Goal: Transaction & Acquisition: Purchase product/service

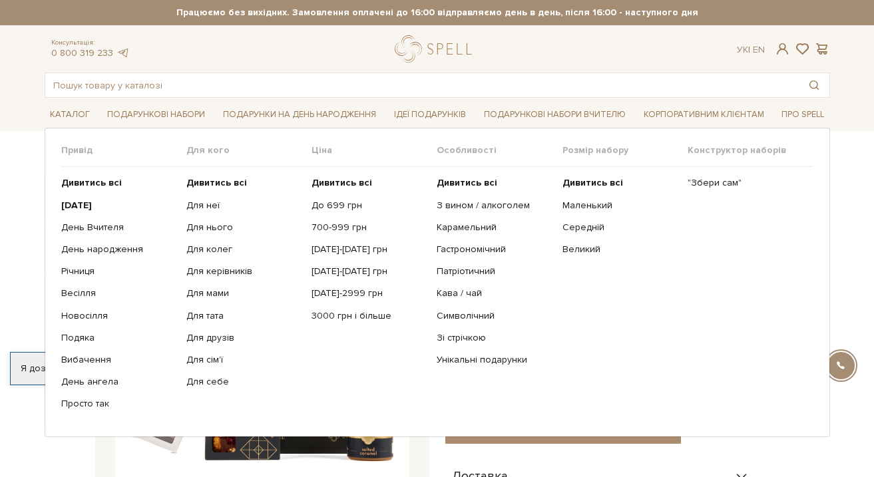
click at [148, 104] on link "Подарункові набори" at bounding box center [156, 114] width 108 height 21
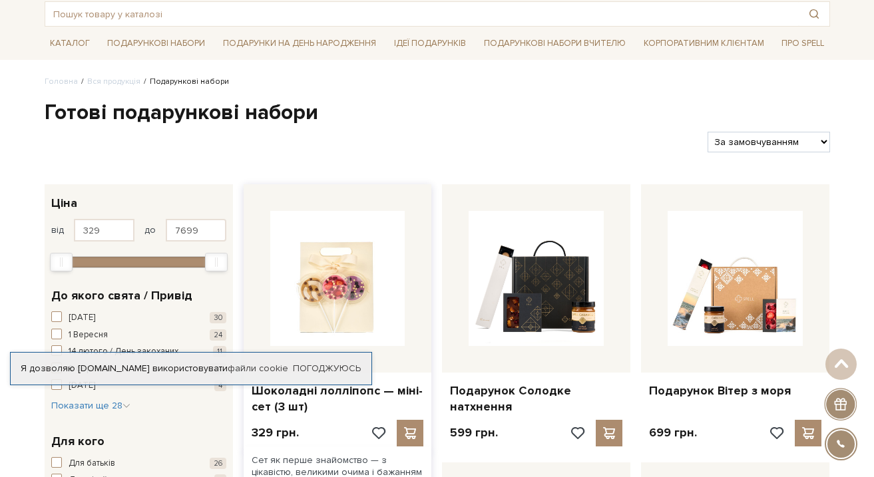
scroll to position [227, 0]
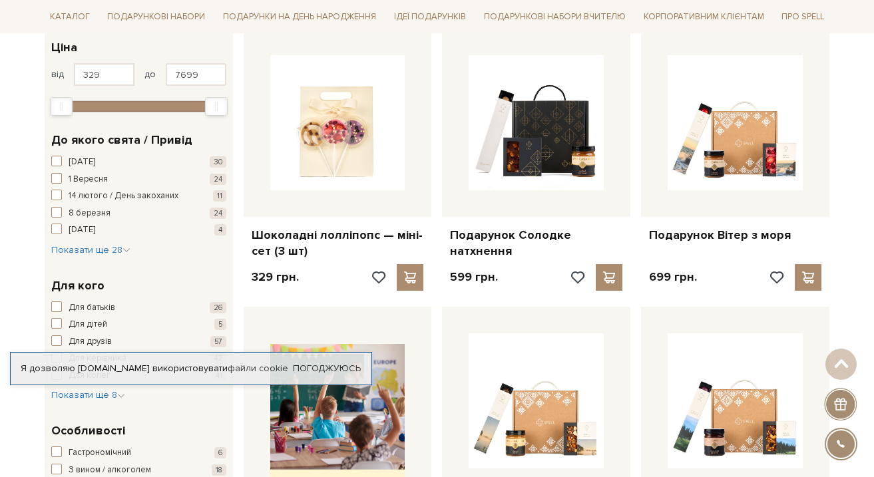
click at [55, 301] on span "button" at bounding box center [56, 306] width 11 height 11
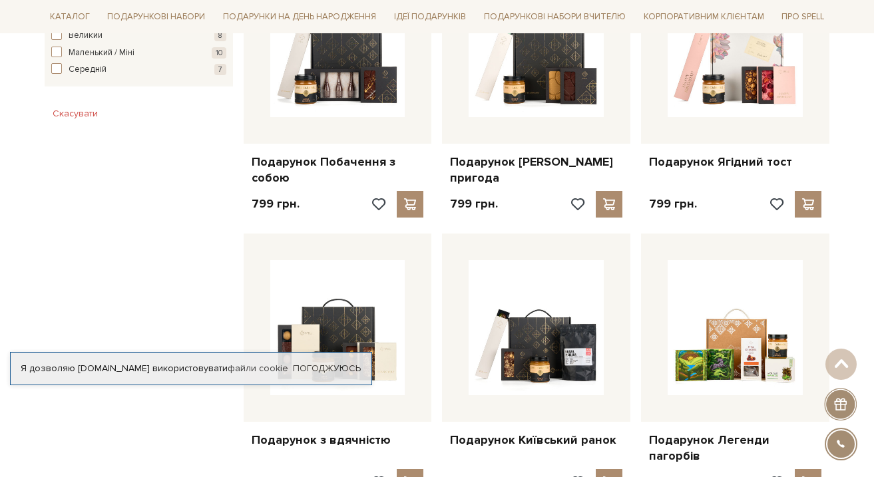
scroll to position [1098, 0]
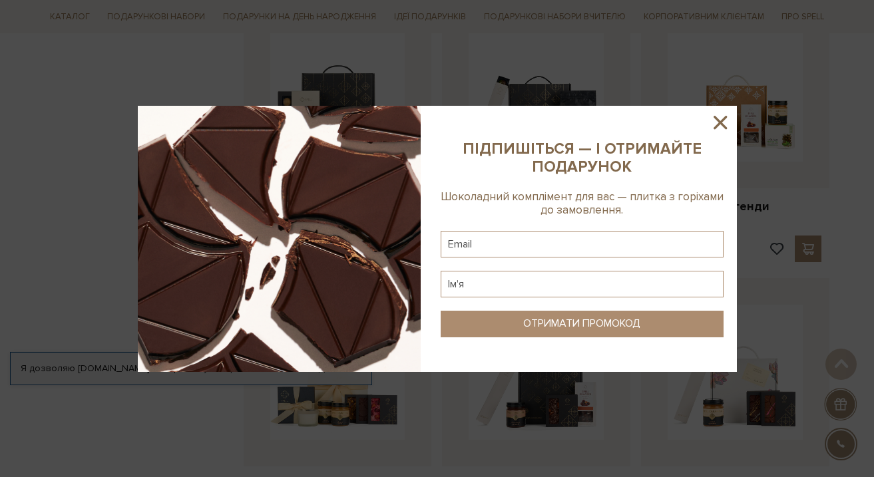
click at [721, 116] on icon at bounding box center [720, 122] width 23 height 23
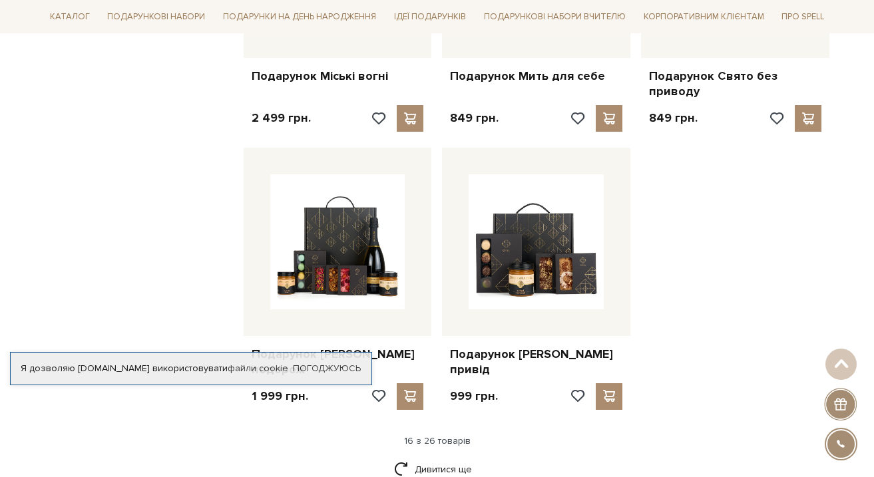
scroll to position [1542, 0]
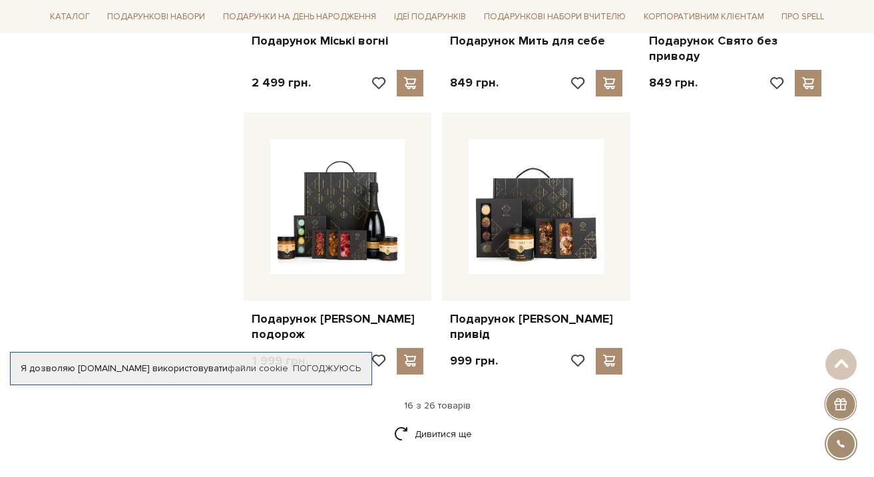
click at [463, 400] on div "16 з 26 товарів" at bounding box center [437, 406] width 796 height 12
click at [456, 422] on link "Дивитися ще" at bounding box center [437, 433] width 86 height 23
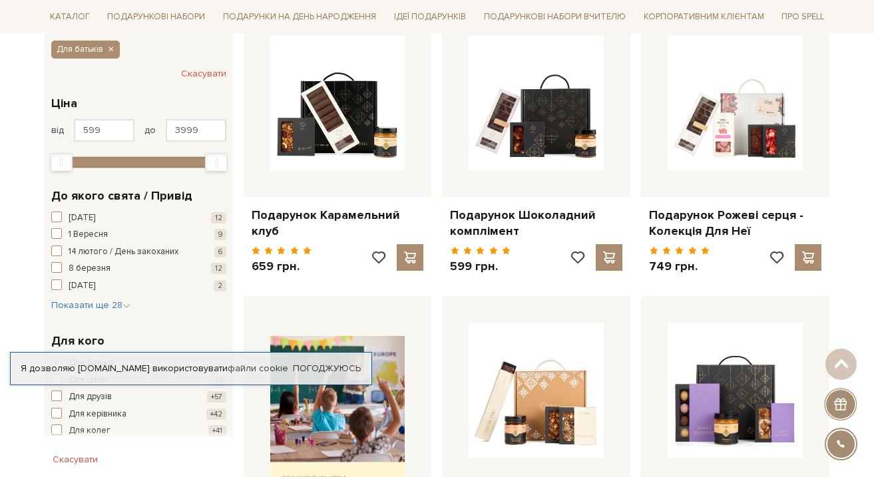
scroll to position [294, 0]
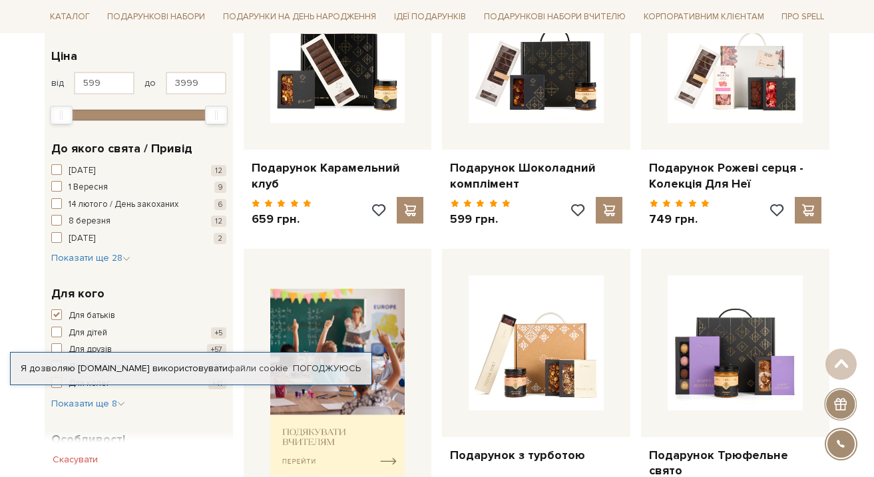
click at [57, 309] on span "button" at bounding box center [56, 314] width 11 height 11
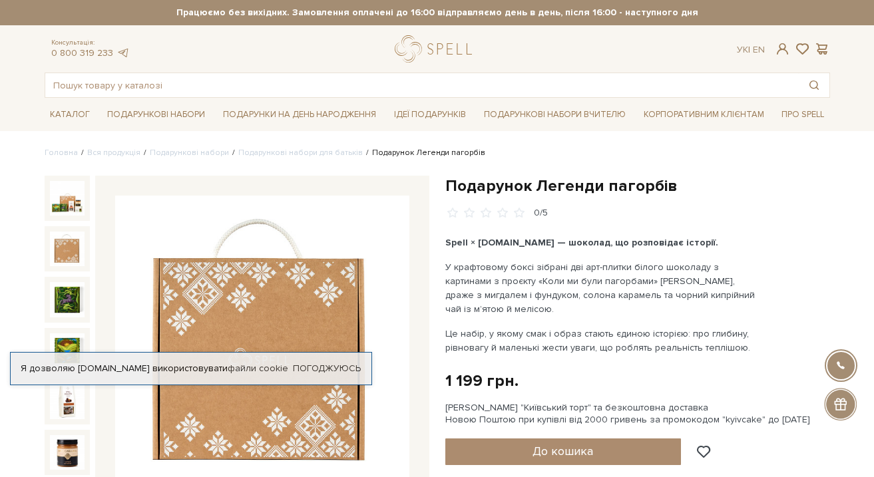
click at [71, 244] on img at bounding box center [67, 249] width 35 height 35
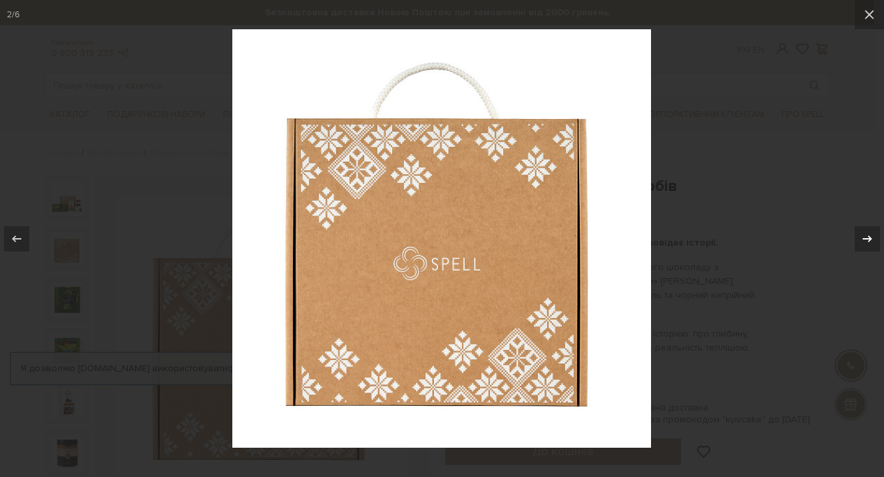
click at [853, 230] on button at bounding box center [860, 239] width 47 height 67
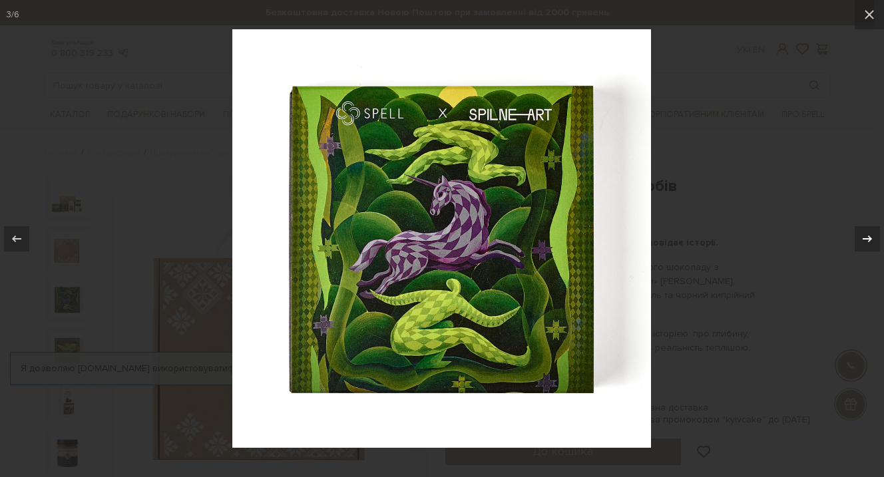
click at [856, 232] on div at bounding box center [866, 238] width 25 height 25
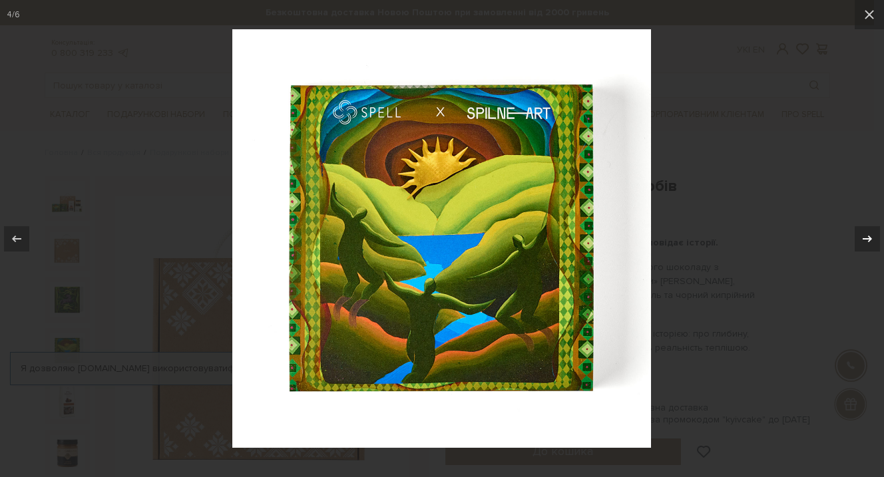
click at [856, 232] on div at bounding box center [866, 238] width 25 height 25
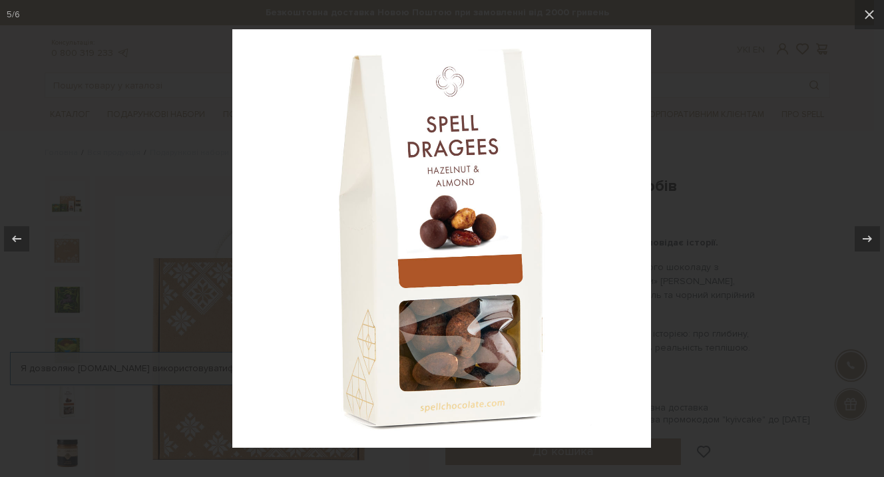
click at [752, 230] on div at bounding box center [442, 238] width 884 height 477
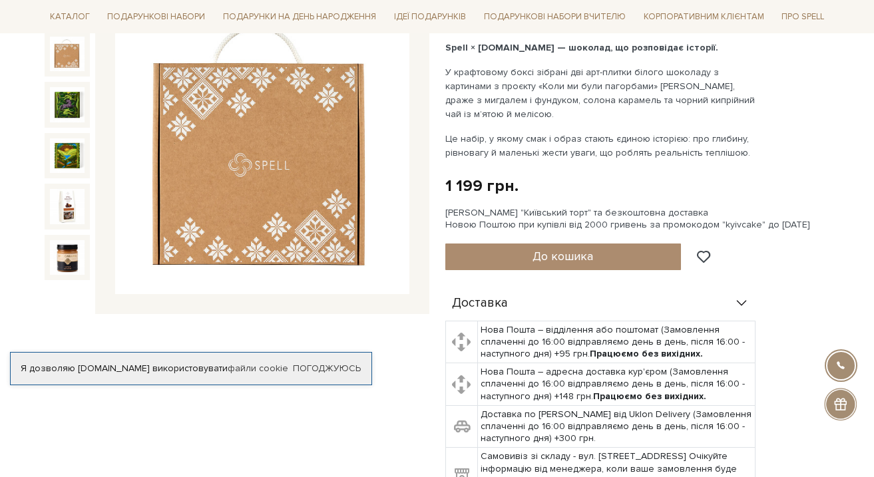
scroll to position [51, 0]
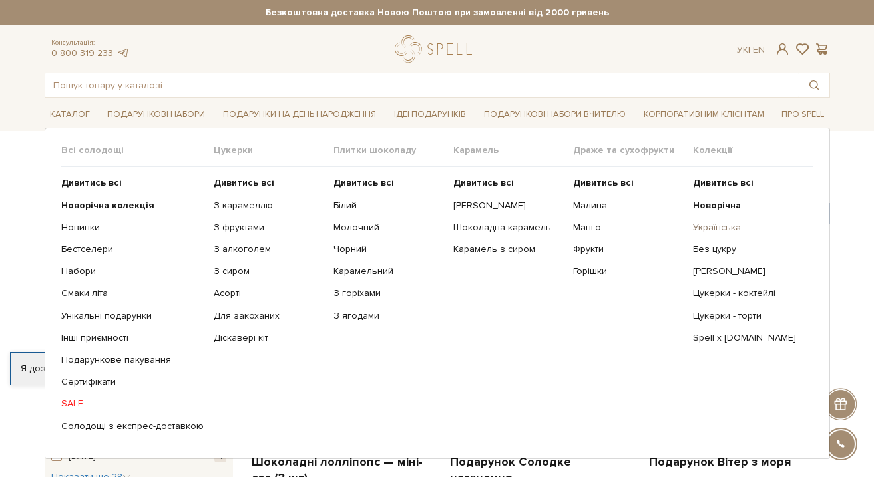
click at [718, 224] on link "Українська" at bounding box center [748, 228] width 110 height 12
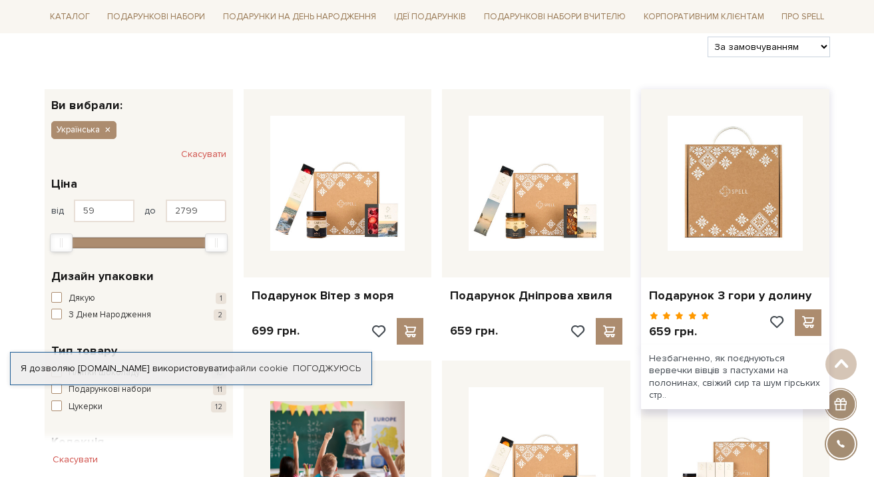
scroll to position [169, 0]
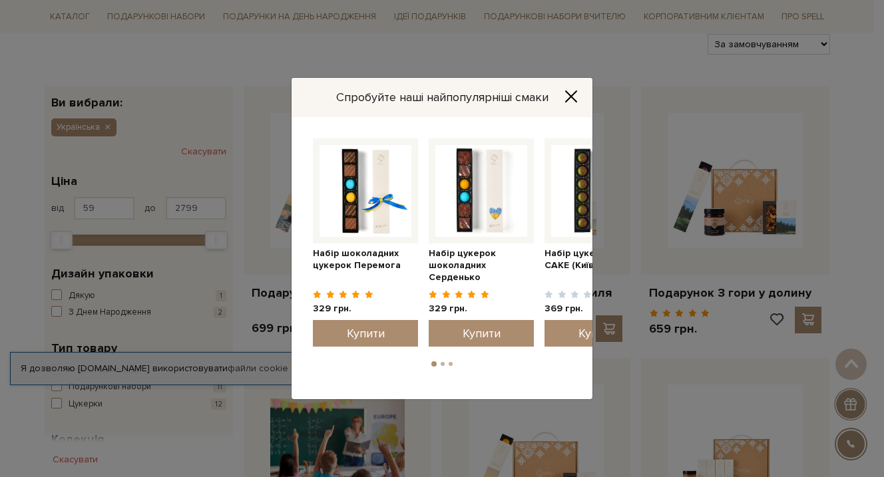
click at [576, 94] on icon "Close" at bounding box center [570, 96] width 13 height 13
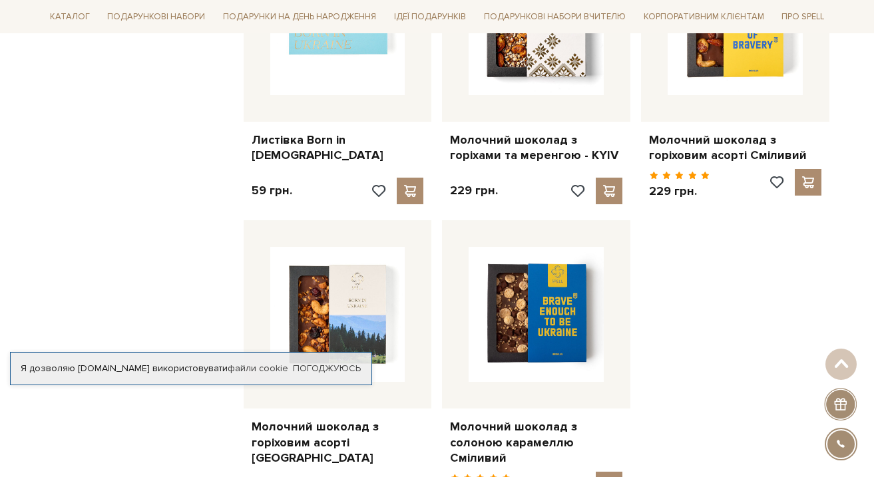
scroll to position [1690, 0]
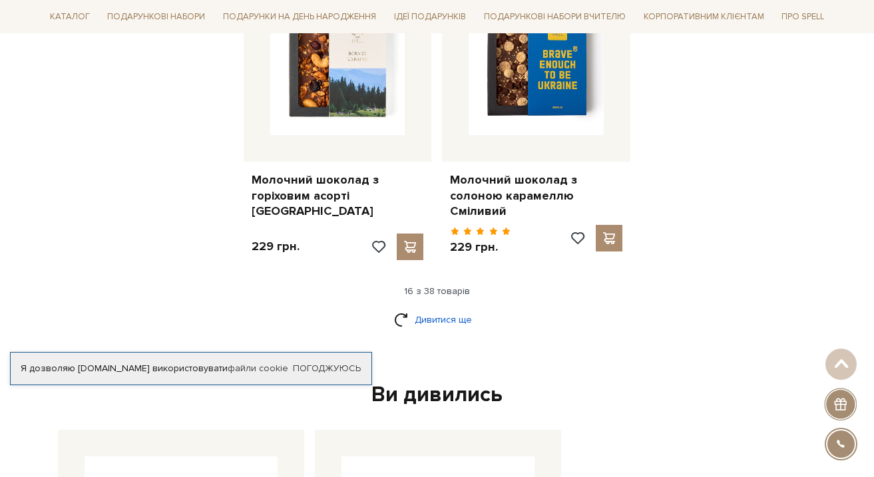
click at [446, 308] on link "Дивитися ще" at bounding box center [437, 319] width 86 height 23
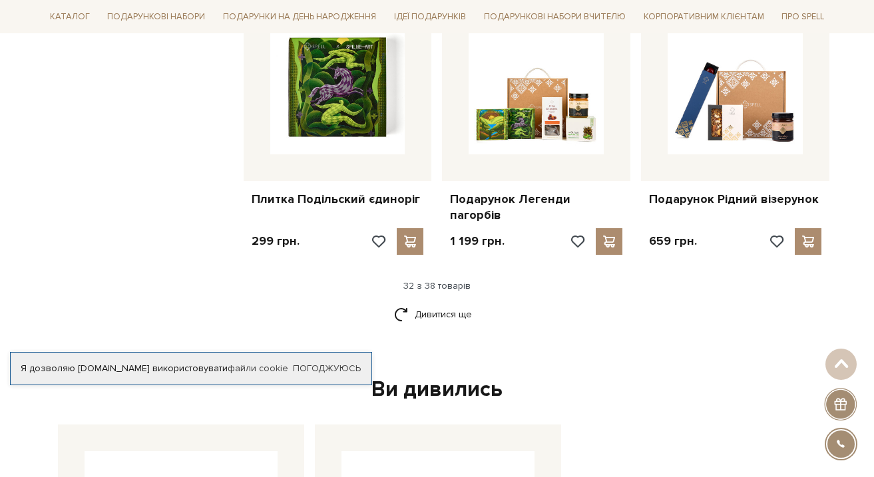
scroll to position [3136, 0]
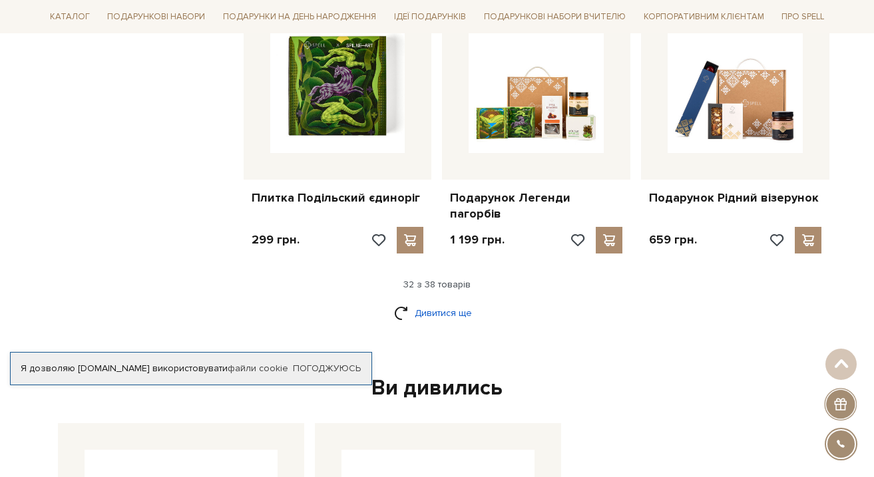
click at [422, 301] on link "Дивитися ще" at bounding box center [437, 312] width 86 height 23
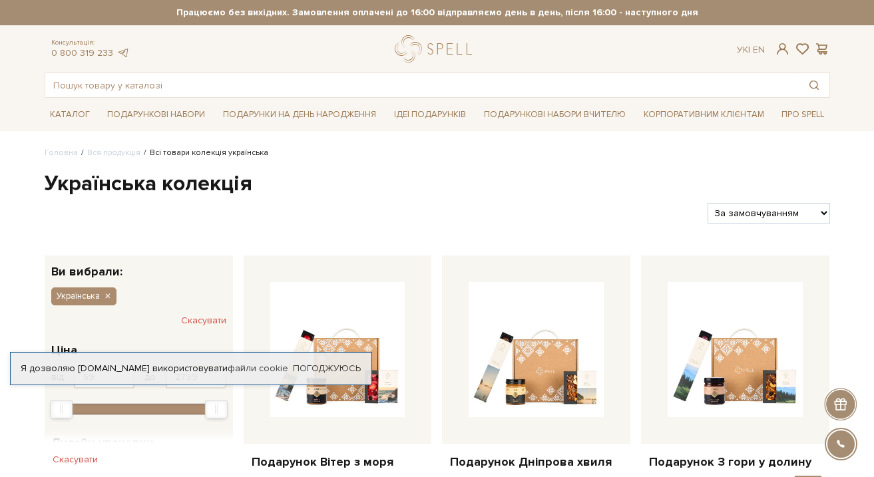
scroll to position [0, 0]
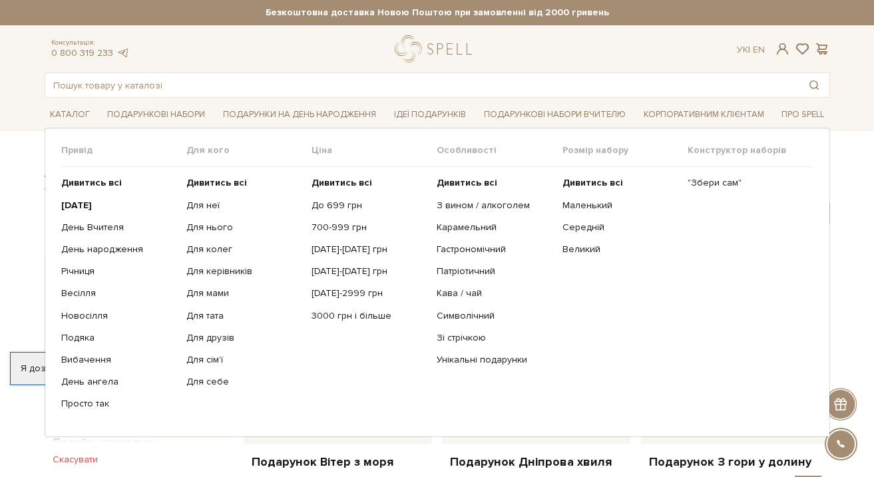
click at [710, 173] on ul ""Збери сам"" at bounding box center [749, 293] width 125 height 253
click at [707, 186] on link ""Збери сам"" at bounding box center [744, 183] width 115 height 12
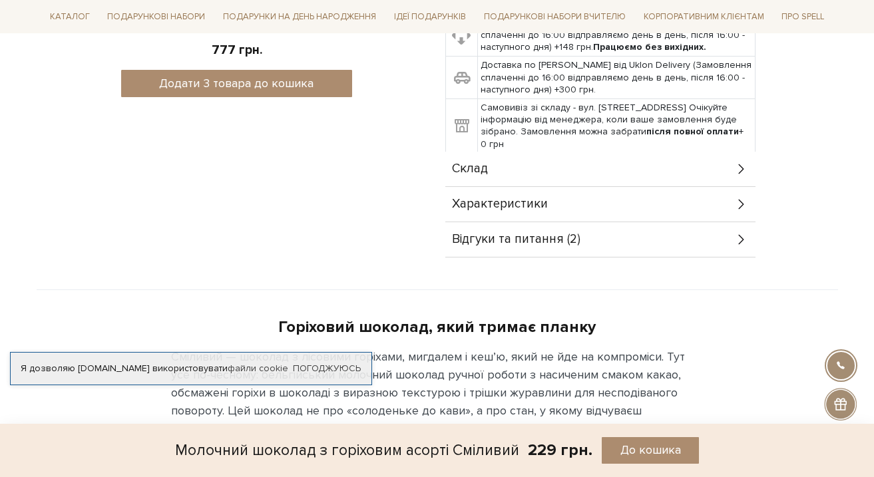
scroll to position [800, 0]
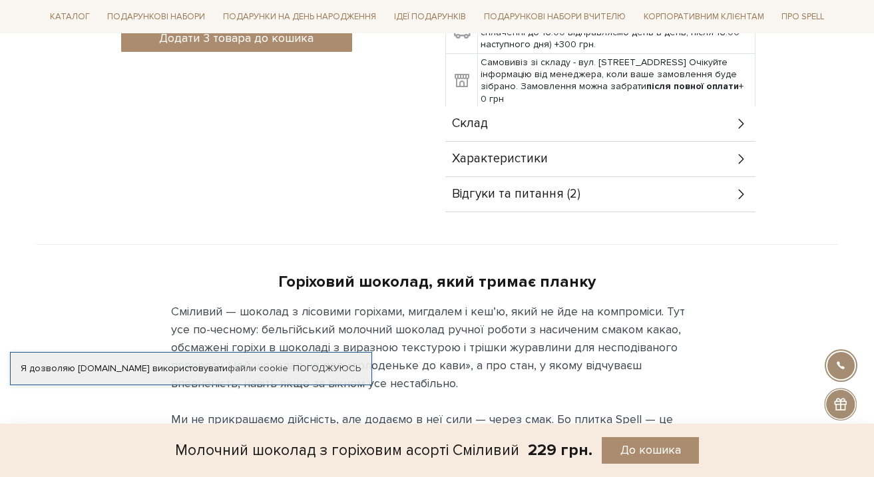
click at [506, 106] on div "Склад" at bounding box center [600, 123] width 310 height 35
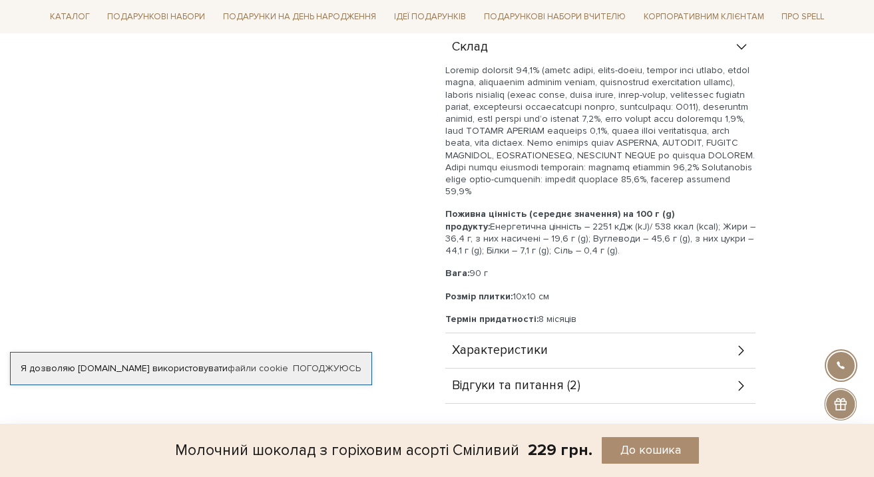
scroll to position [877, 0]
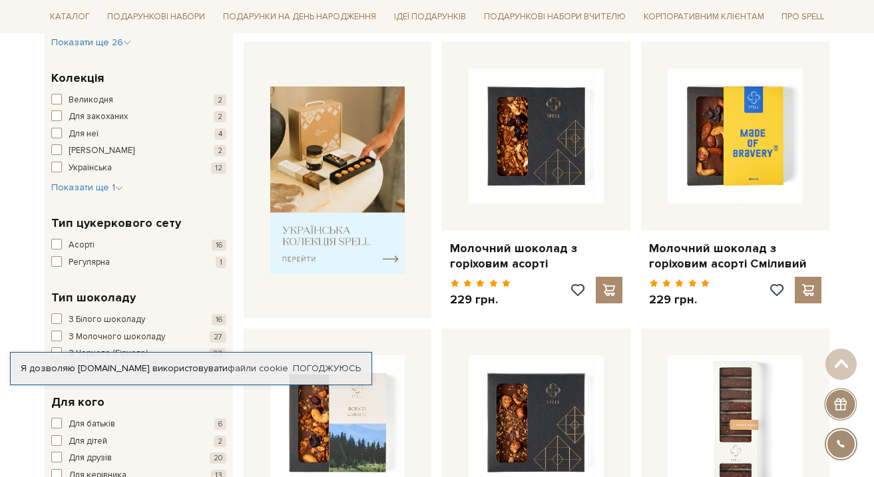
scroll to position [530, 0]
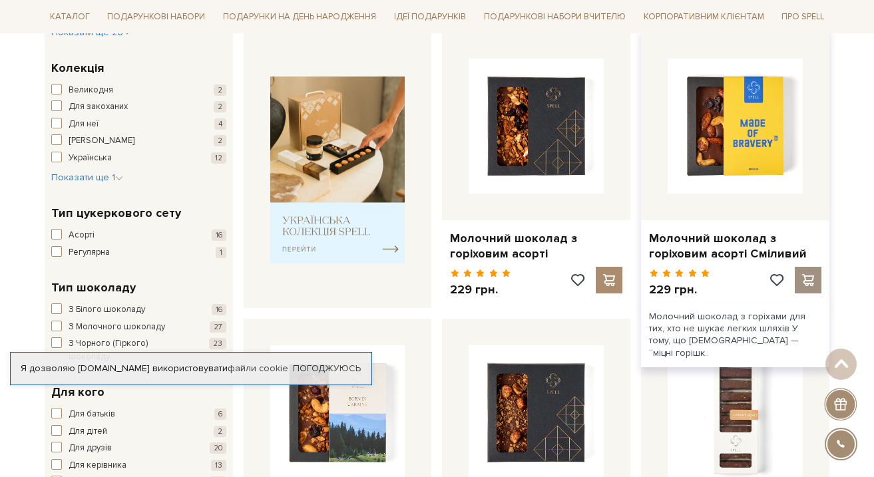
click at [812, 274] on span at bounding box center [808, 280] width 17 height 12
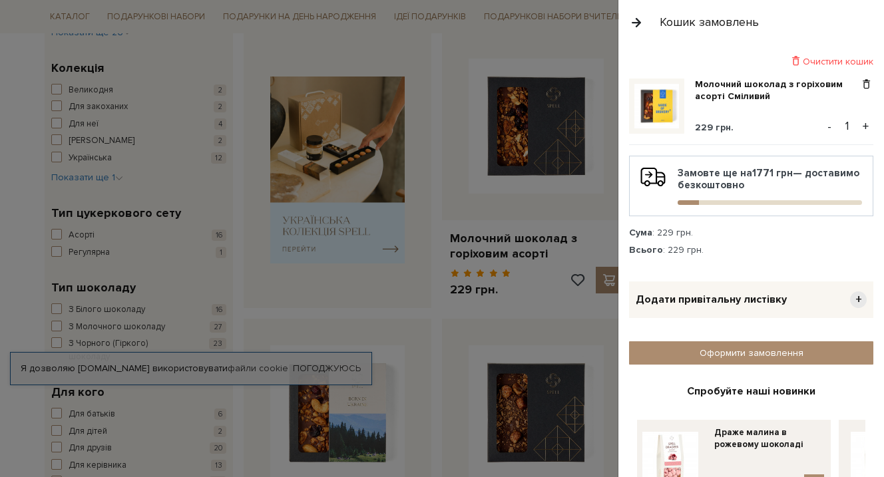
click at [537, 292] on div at bounding box center [442, 238] width 884 height 477
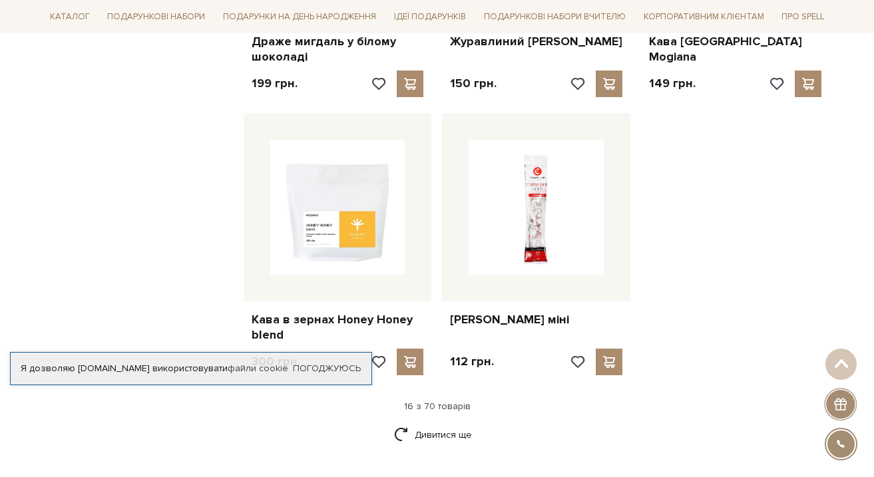
scroll to position [1625, 0]
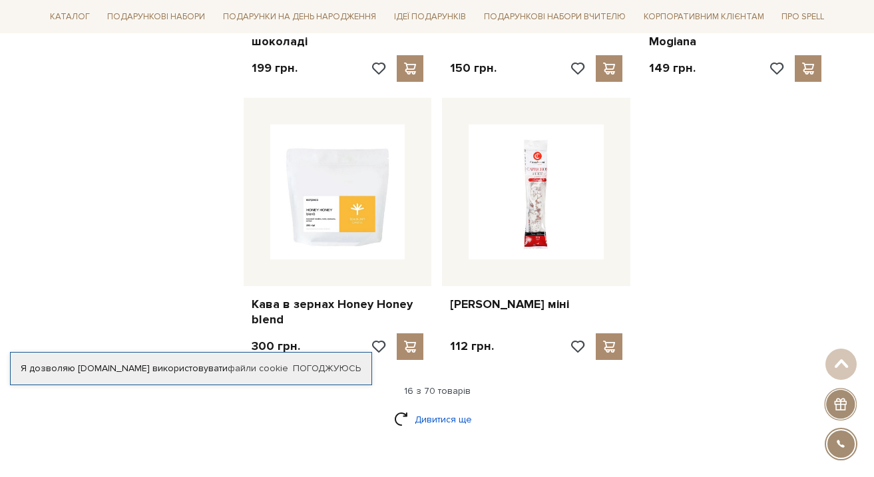
click at [424, 408] on link "Дивитися ще" at bounding box center [437, 419] width 86 height 23
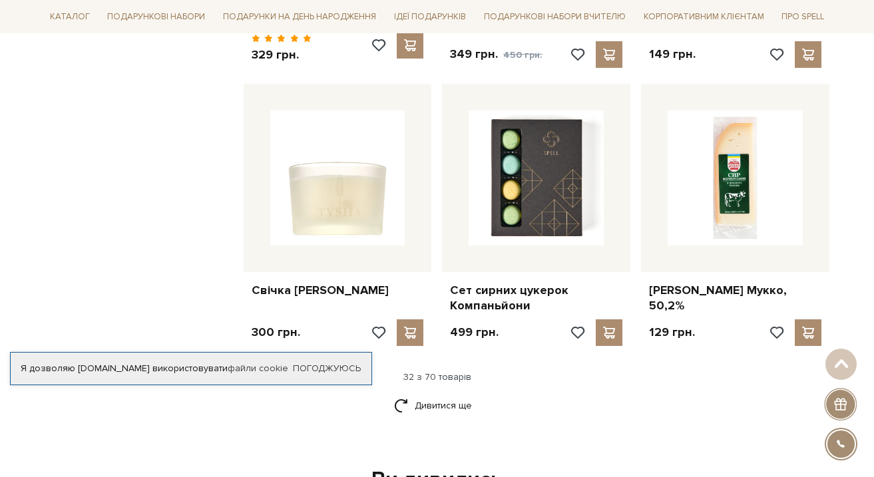
scroll to position [3089, 0]
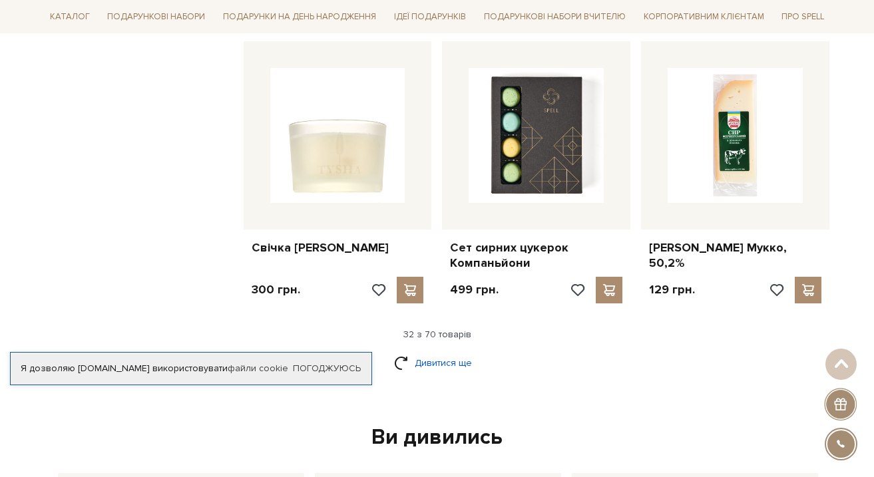
click at [422, 351] on link "Дивитися ще" at bounding box center [437, 362] width 86 height 23
